Goal: Find contact information: Find contact information

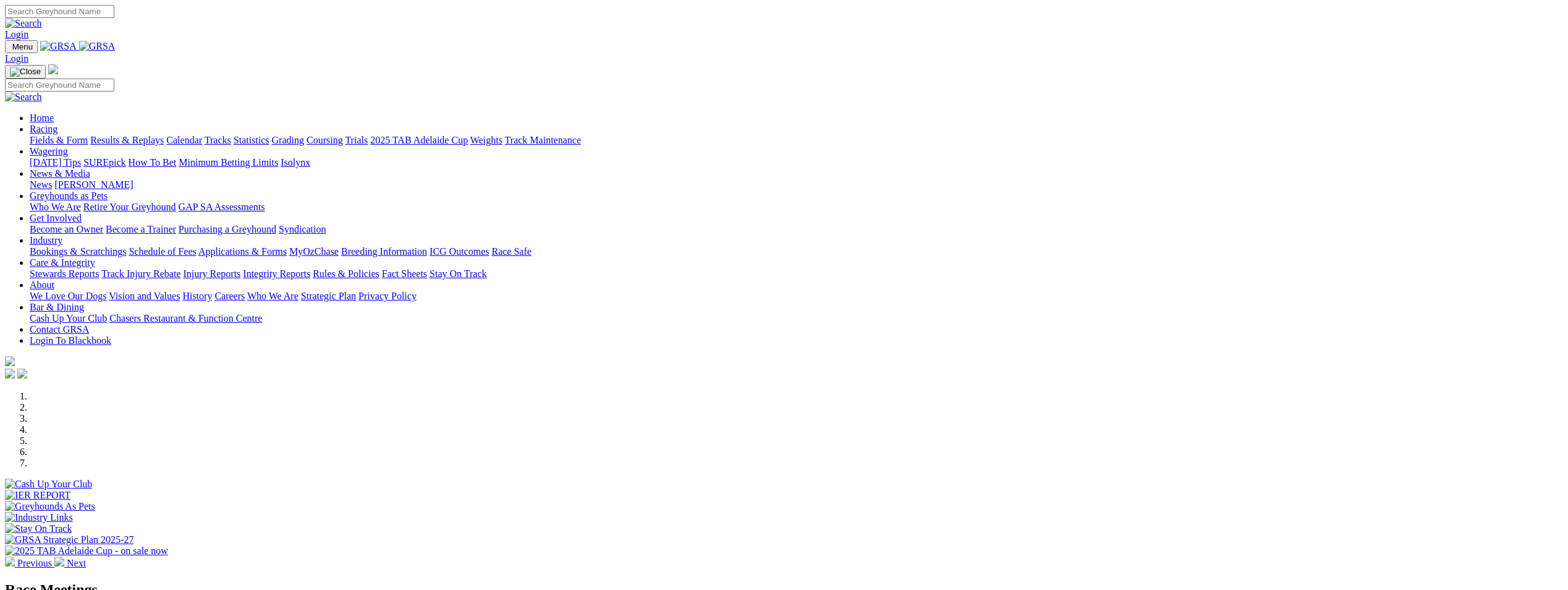
click at [58, 124] on link "Racing" at bounding box center [43, 129] width 28 height 11
click at [89, 324] on link "Contact GRSA" at bounding box center [60, 329] width 60 height 11
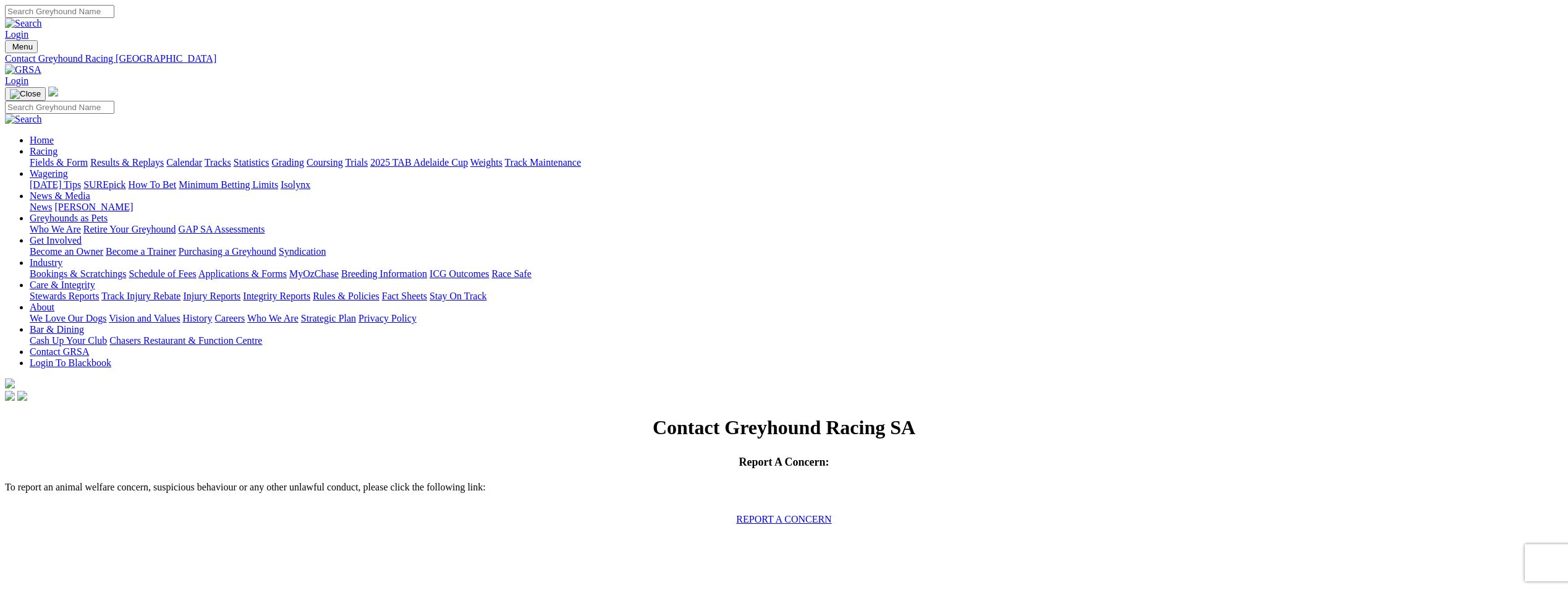
click at [55, 301] on link "About" at bounding box center [42, 306] width 25 height 11
click at [41, 64] on img at bounding box center [23, 70] width 36 height 11
